Goal: Information Seeking & Learning: Find specific fact

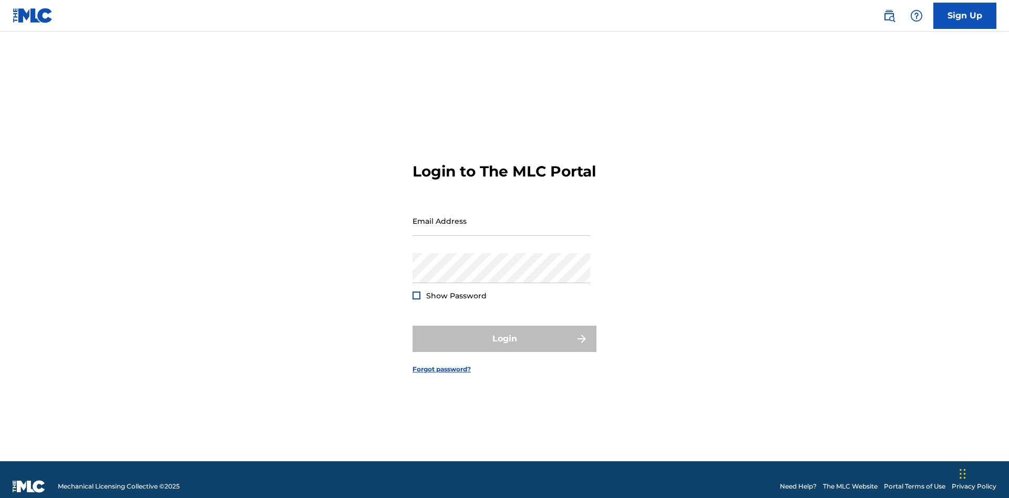
scroll to position [14, 0]
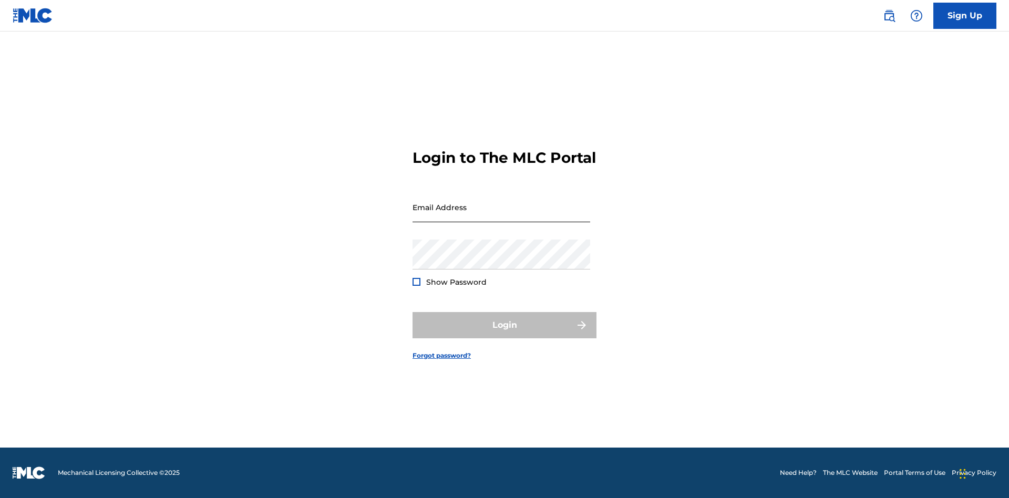
click at [501, 216] on input "Email Address" at bounding box center [502, 207] width 178 height 30
type input "[EMAIL_ADDRESS][DOMAIN_NAME]"
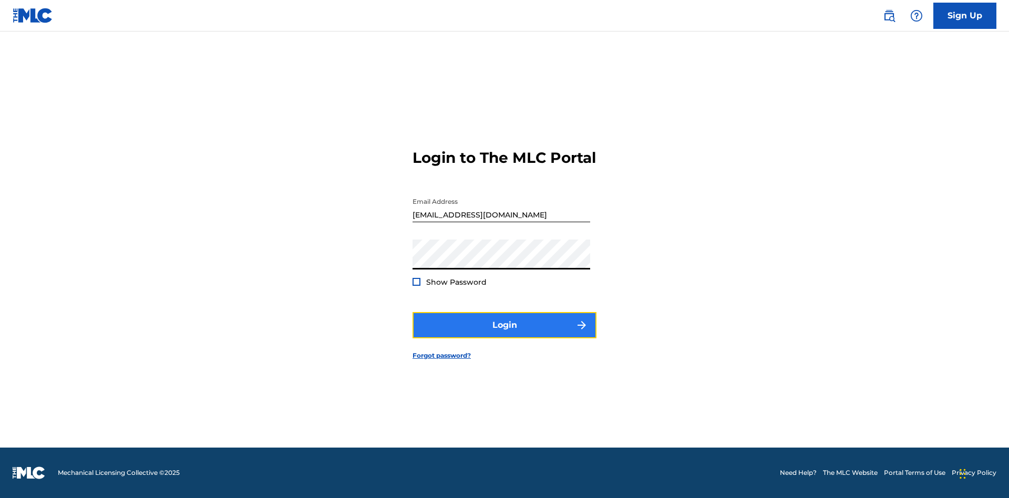
click at [505, 334] on button "Login" at bounding box center [505, 325] width 184 height 26
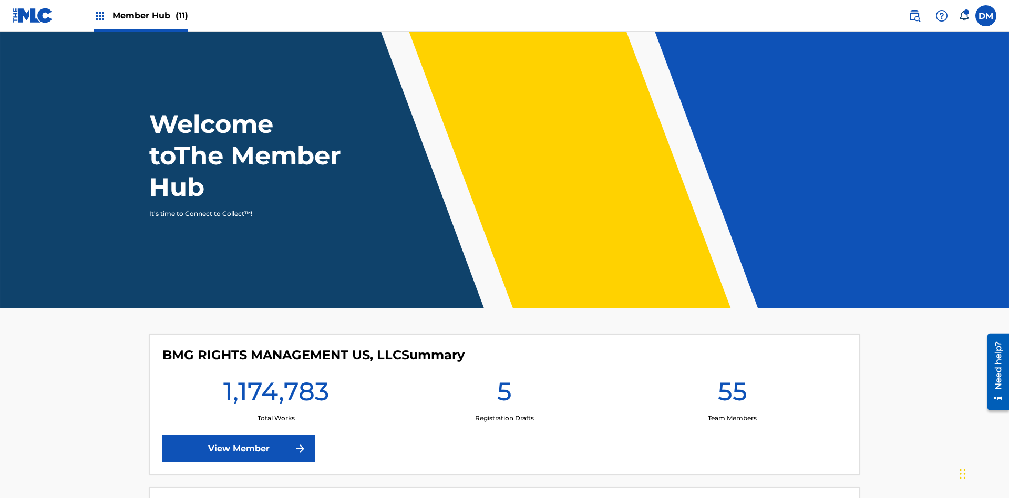
click at [150, 15] on span "Member Hub (11)" at bounding box center [150, 15] width 76 height 12
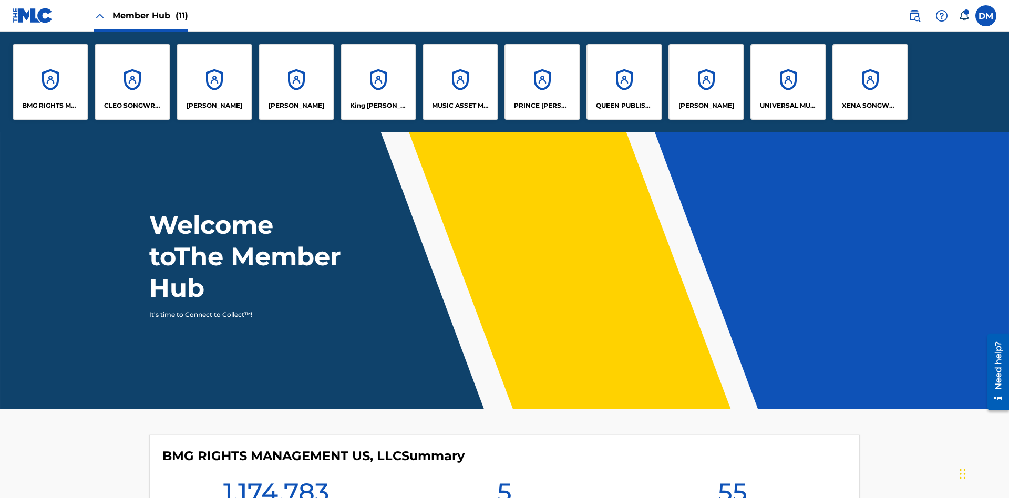
scroll to position [38, 0]
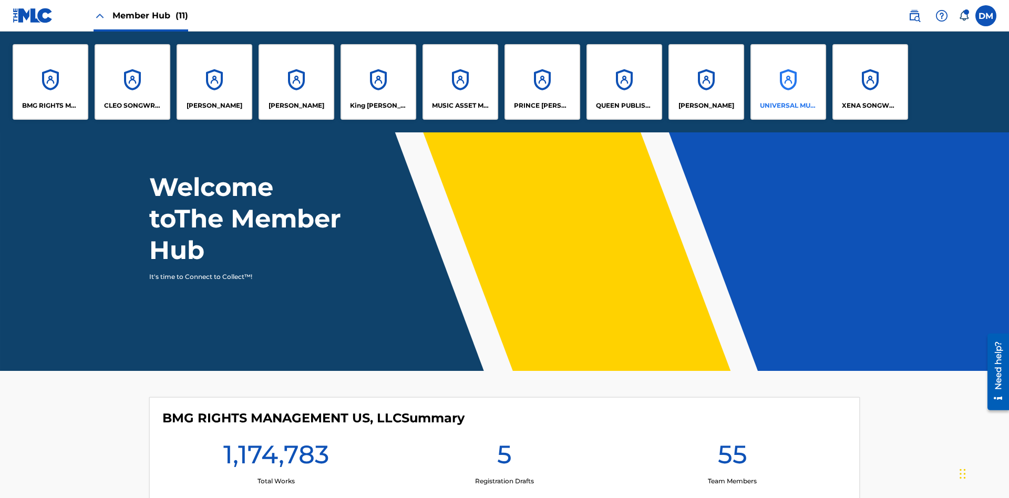
click at [788, 106] on p "UNIVERSAL MUSIC PUB GROUP" at bounding box center [788, 105] width 57 height 9
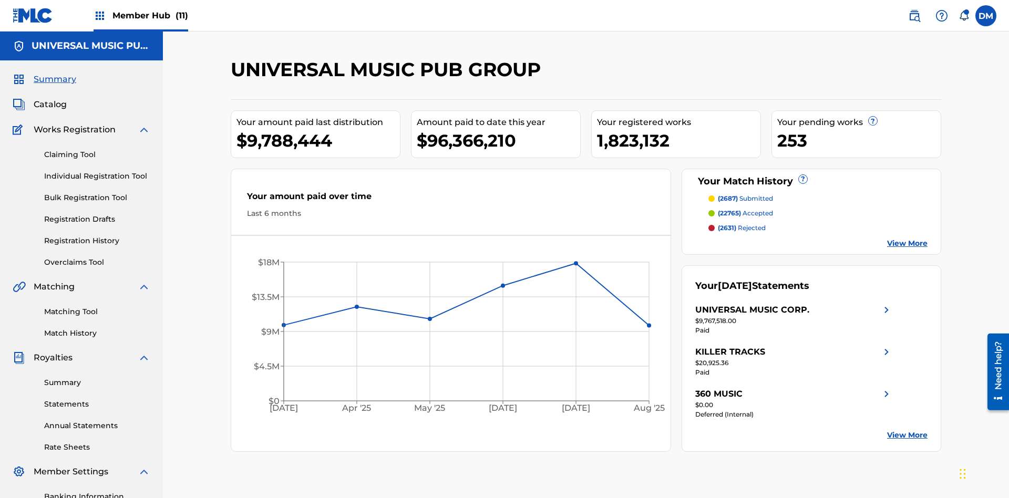
scroll to position [35, 0]
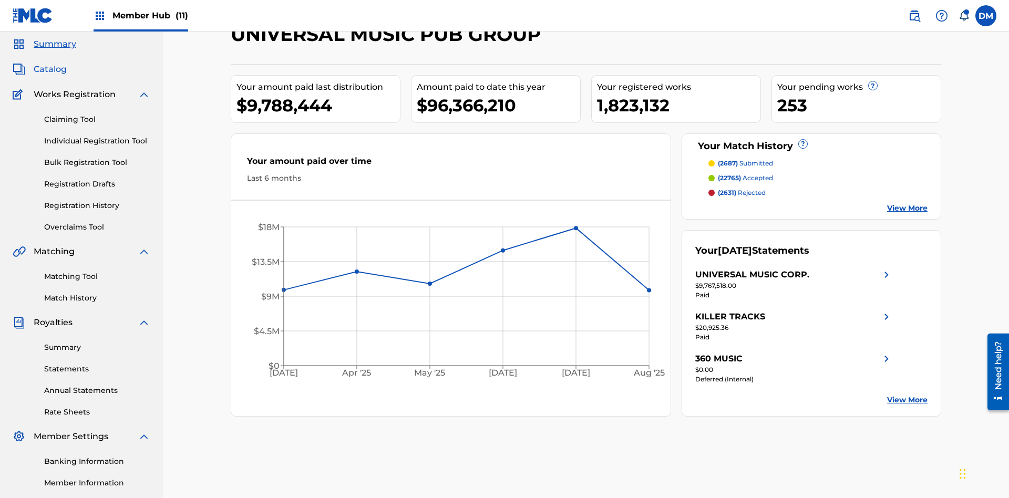
click at [50, 69] on span "Catalog" at bounding box center [50, 69] width 33 height 13
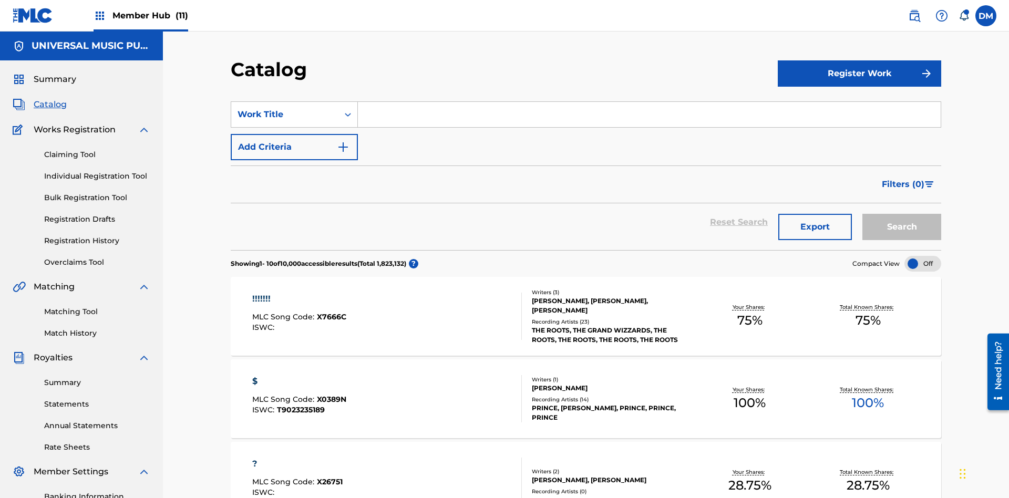
scroll to position [42, 0]
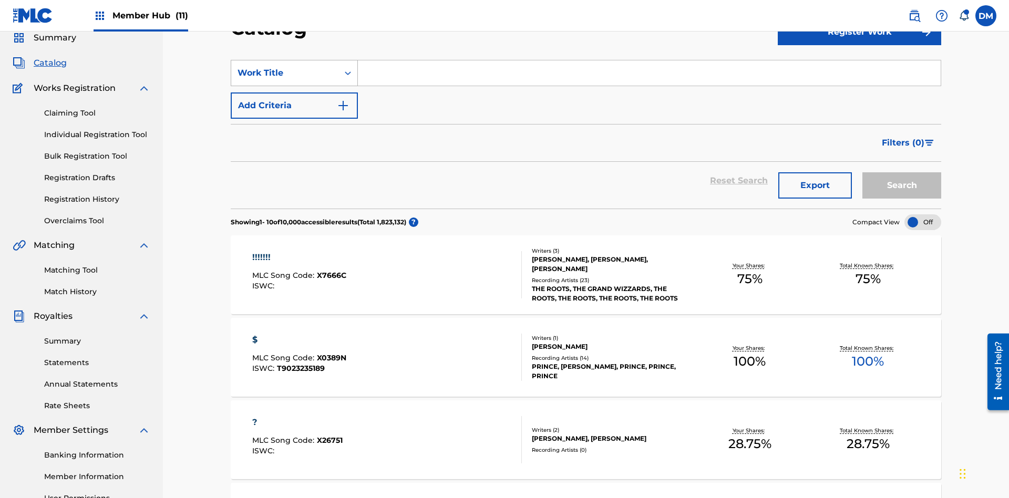
click at [285, 73] on div "Work Title" at bounding box center [285, 73] width 95 height 13
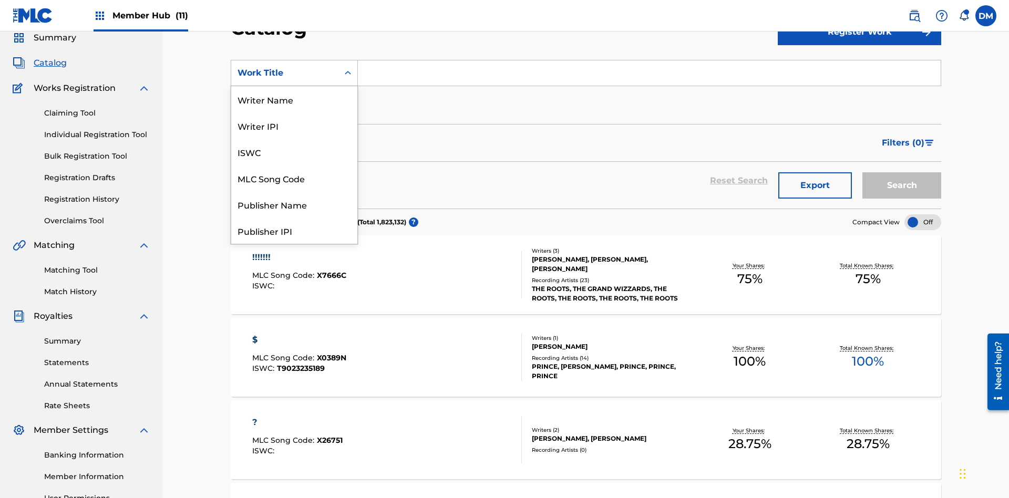
scroll to position [158, 0]
click at [294, 34] on div "MLC Song Code" at bounding box center [294, 20] width 126 height 26
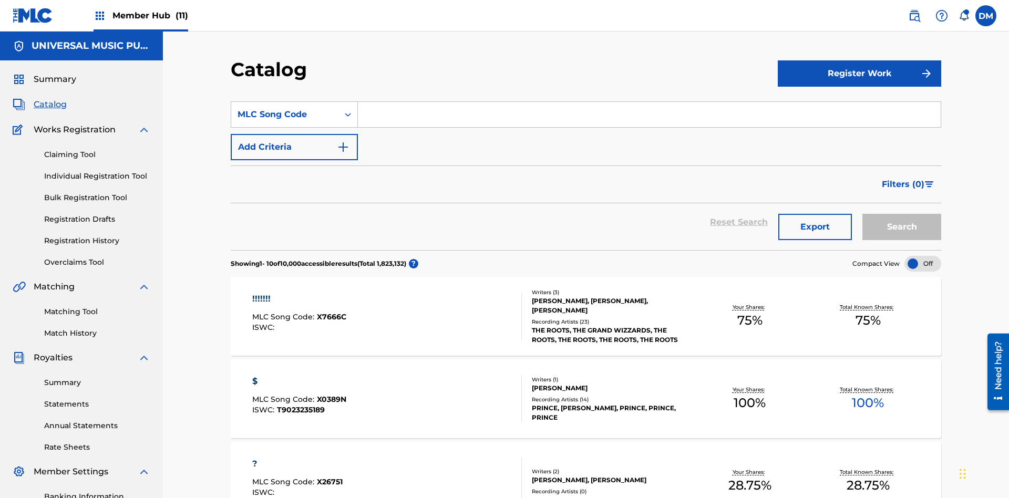
scroll to position [39, 0]
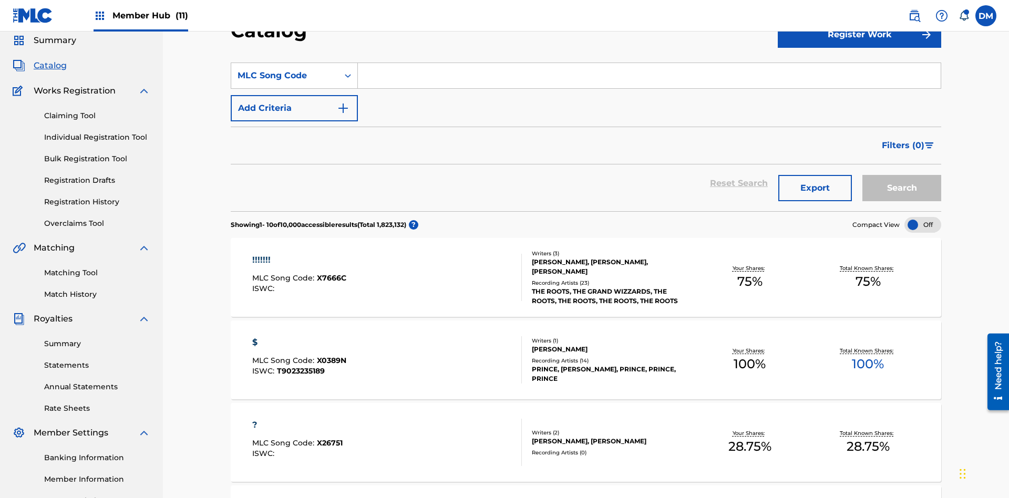
click at [649, 76] on input "Search Form" at bounding box center [649, 75] width 583 height 25
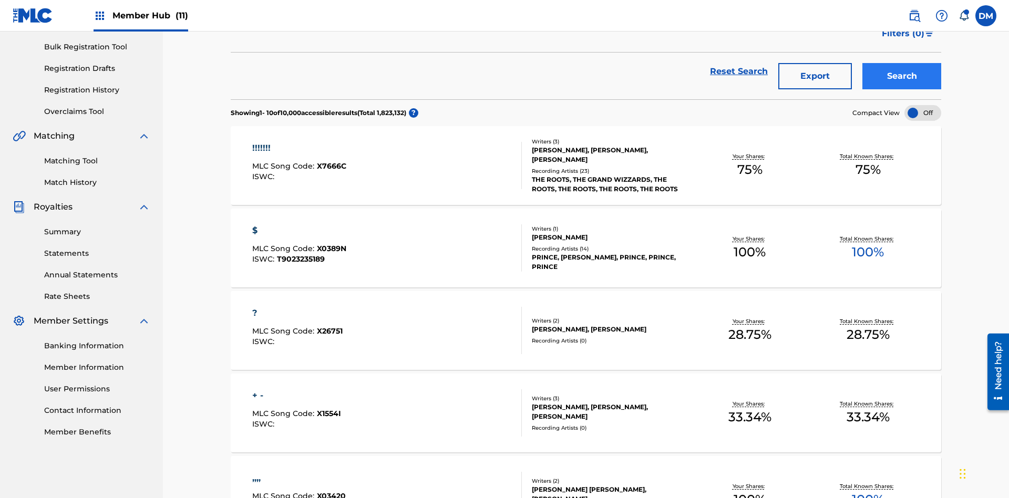
type input "N2995H"
click at [902, 76] on button "Search" at bounding box center [901, 76] width 79 height 26
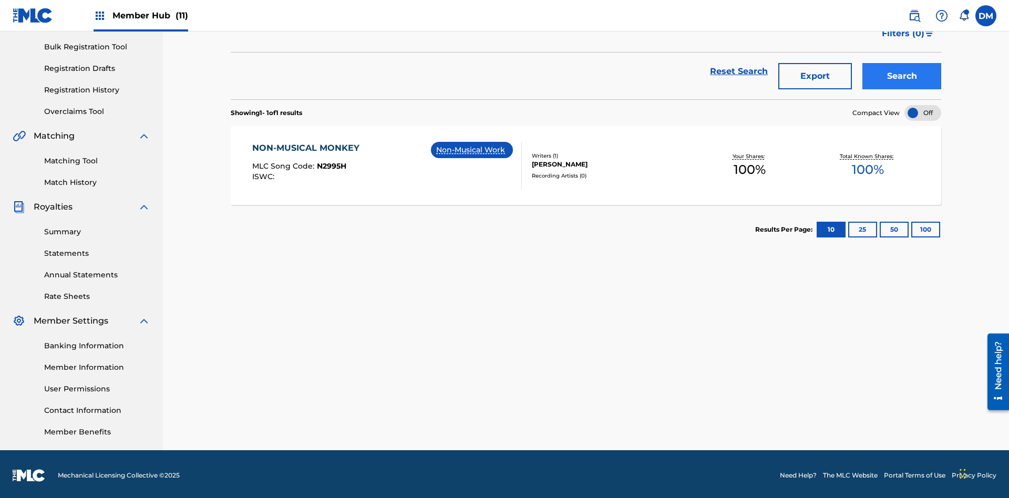
scroll to position [153, 0]
